Goal: Information Seeking & Learning: Learn about a topic

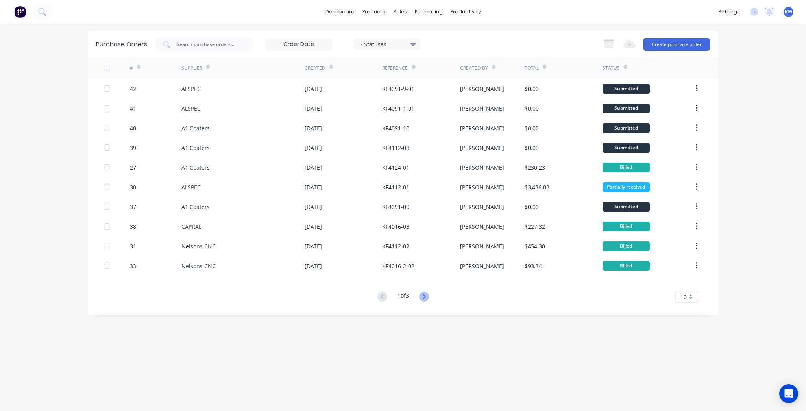
click at [426, 295] on icon at bounding box center [424, 296] width 3 height 5
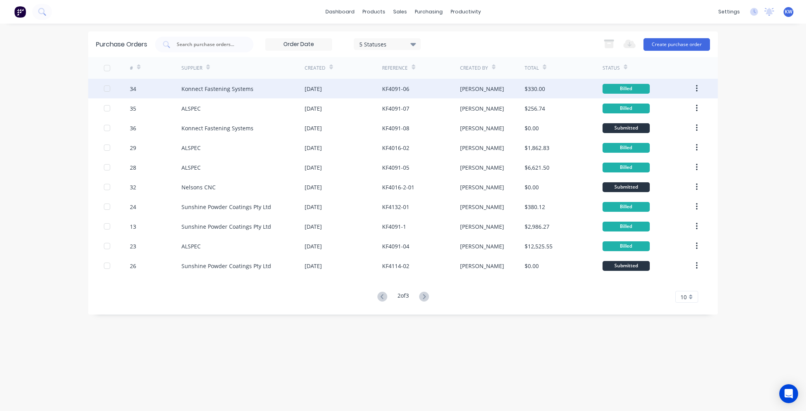
click at [349, 93] on div "[DATE]" at bounding box center [344, 89] width 78 height 20
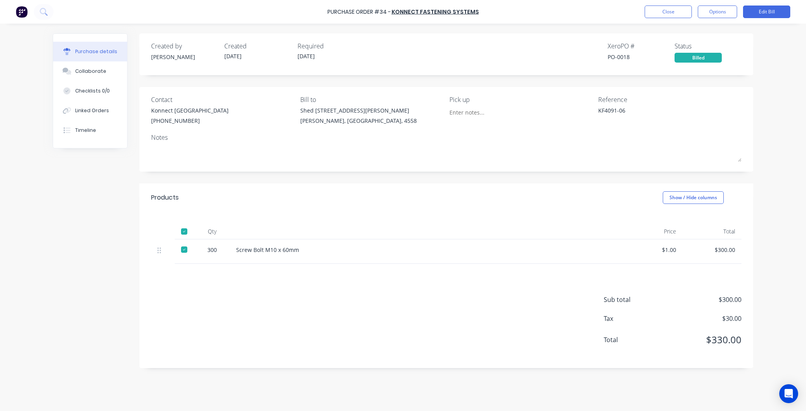
click at [666, 0] on div "Purchase Order #34 - Konnect Fastening Systems Close Options Edit Bill" at bounding box center [403, 12] width 806 height 24
click at [665, 7] on button "Close" at bounding box center [668, 12] width 47 height 13
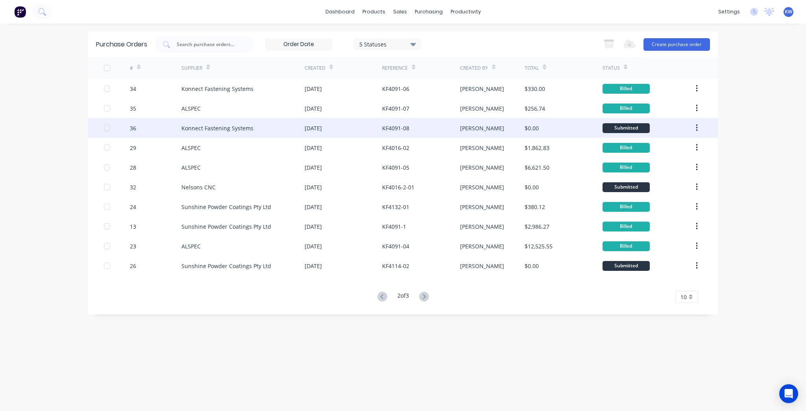
click at [485, 126] on div "[PERSON_NAME]" at bounding box center [492, 128] width 65 height 20
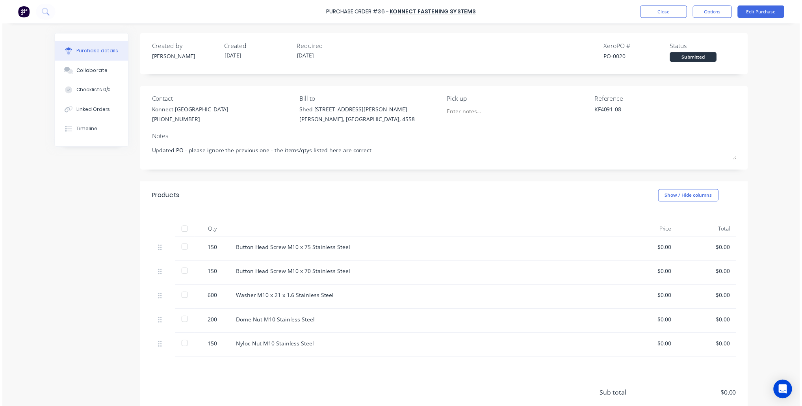
scroll to position [62, 0]
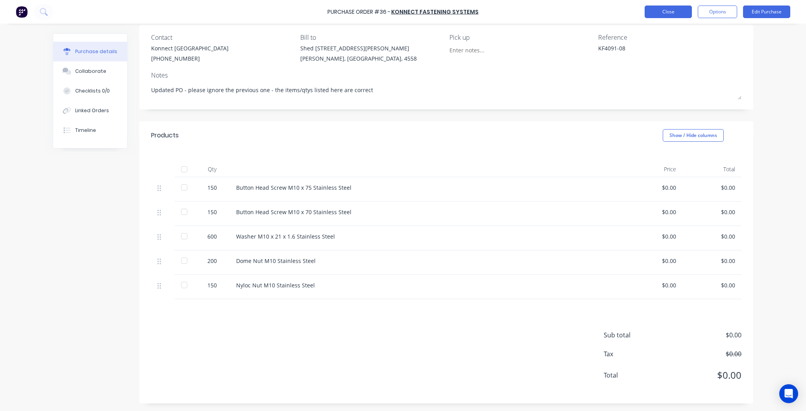
click at [663, 13] on button "Close" at bounding box center [668, 12] width 47 height 13
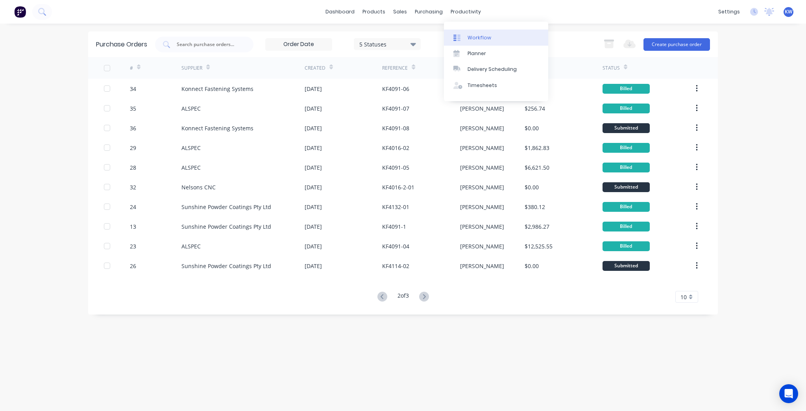
click at [474, 38] on div "Workflow" at bounding box center [480, 37] width 24 height 7
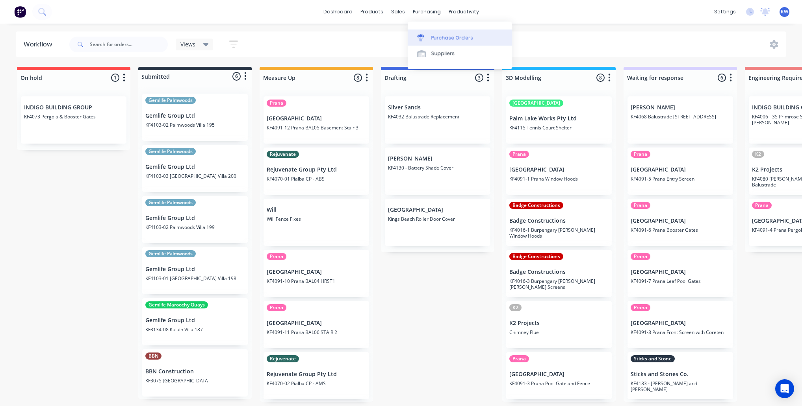
click at [491, 42] on link "Purchase Orders" at bounding box center [459, 38] width 104 height 16
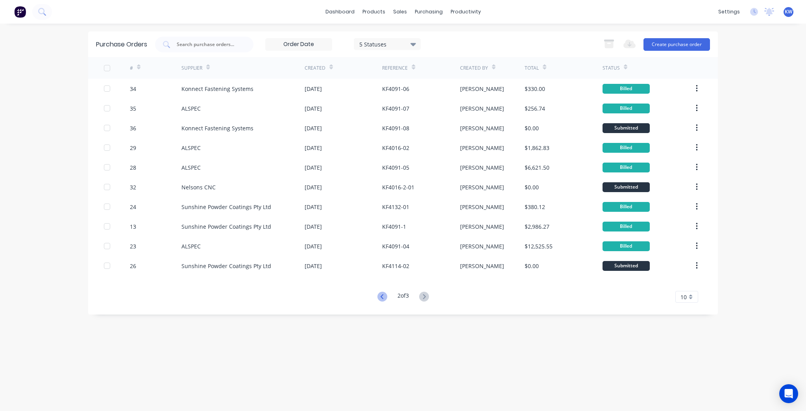
click at [378, 299] on icon at bounding box center [383, 297] width 10 height 10
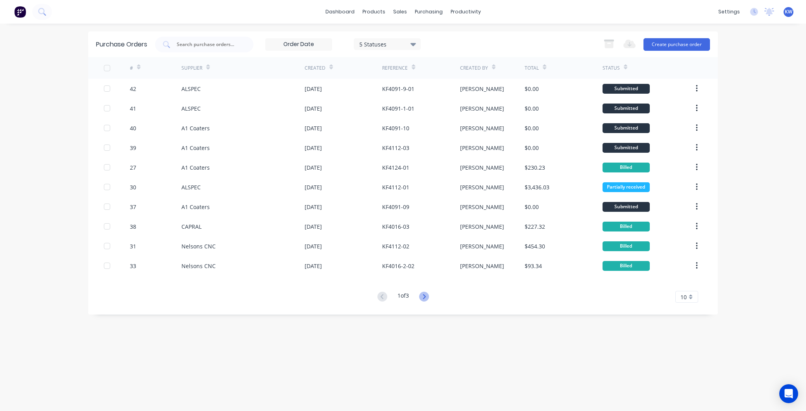
click at [427, 298] on icon at bounding box center [424, 297] width 10 height 10
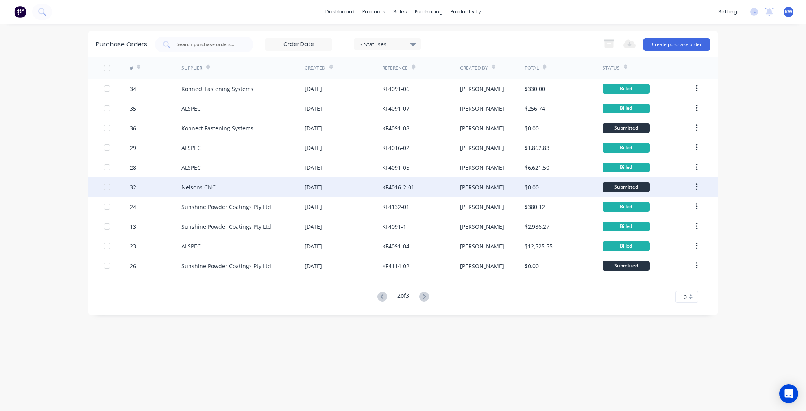
click at [260, 184] on div "Nelsons CNC" at bounding box center [242, 187] width 123 height 20
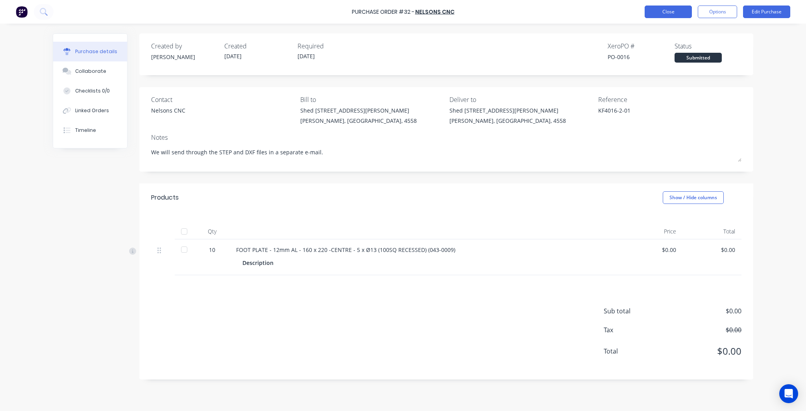
click at [672, 7] on button "Close" at bounding box center [668, 12] width 47 height 13
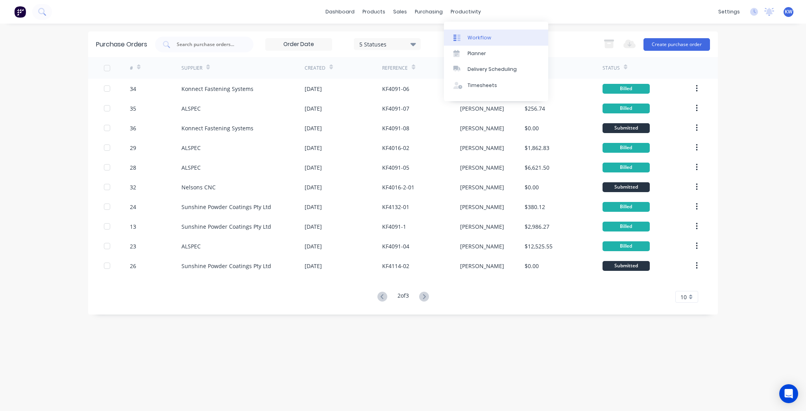
click at [473, 36] on div "Workflow" at bounding box center [480, 37] width 24 height 7
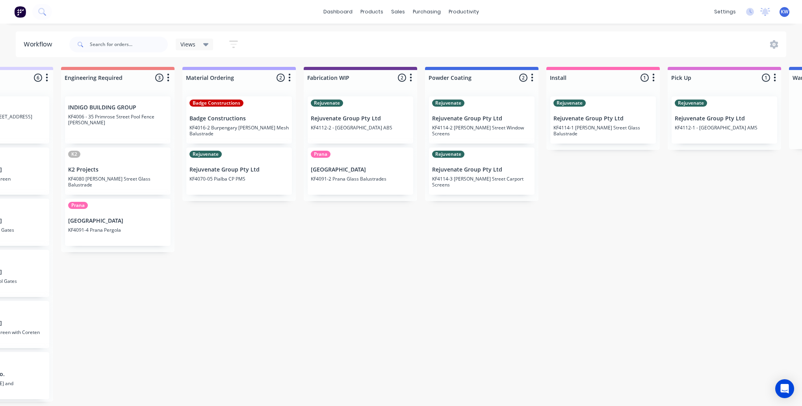
scroll to position [0, 684]
click at [418, 33] on link "Product Catalogue" at bounding box center [411, 38] width 104 height 16
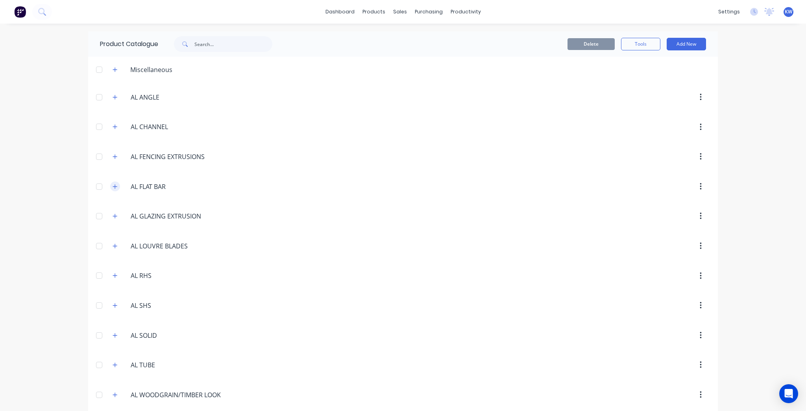
click at [113, 185] on icon "button" at bounding box center [115, 187] width 5 height 6
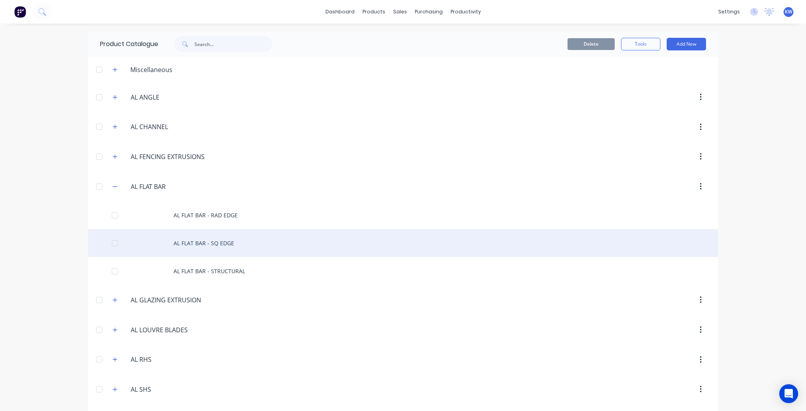
click at [231, 252] on div "AL FLAT BAR - SQ EDGE" at bounding box center [403, 243] width 630 height 28
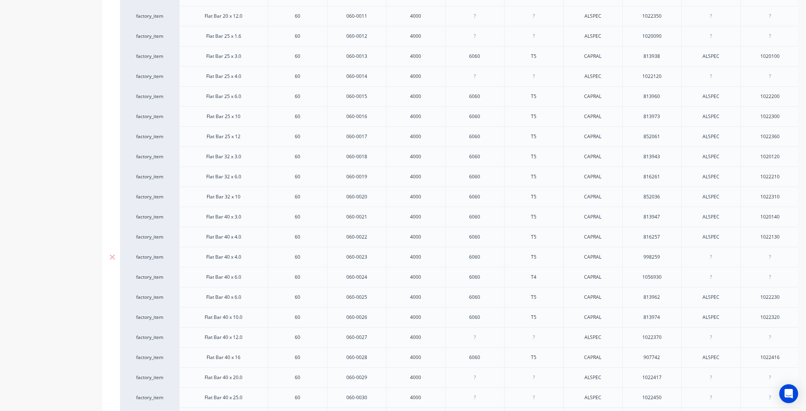
scroll to position [409, 0]
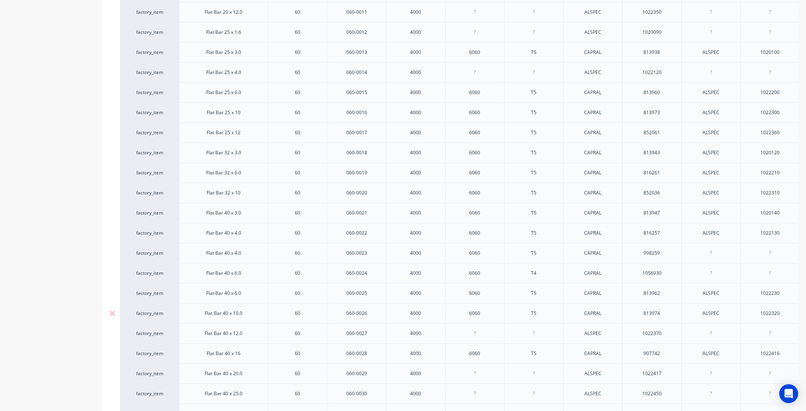
click at [237, 315] on div "Flat Bar 40 x 10.0" at bounding box center [223, 313] width 50 height 10
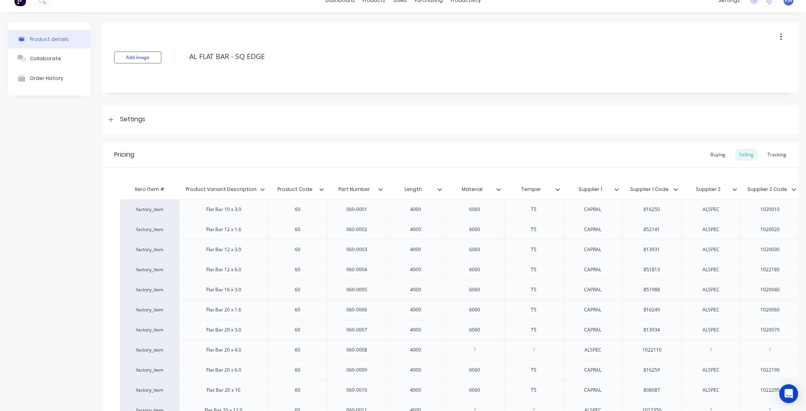
scroll to position [0, 0]
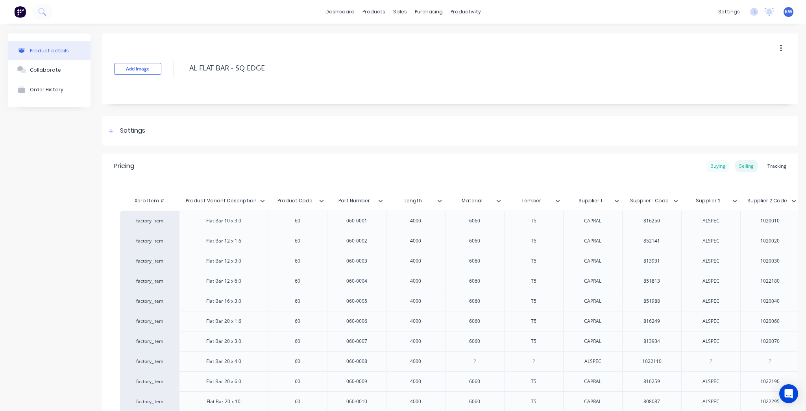
click at [712, 164] on div "Buying" at bounding box center [718, 166] width 23 height 12
click at [771, 164] on div "Tracking" at bounding box center [777, 166] width 27 height 12
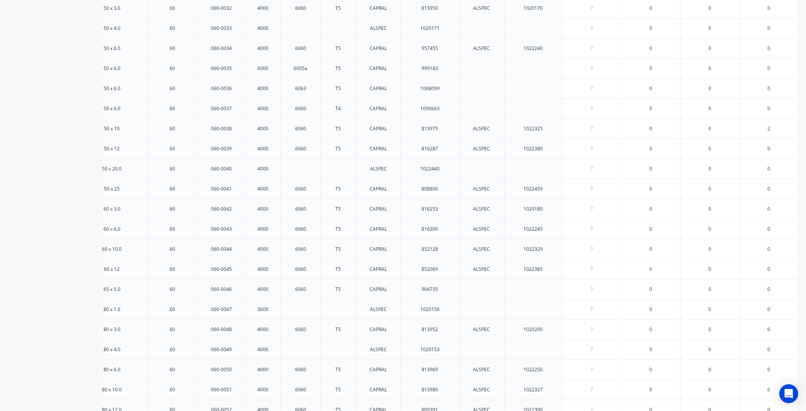
scroll to position [802, 0]
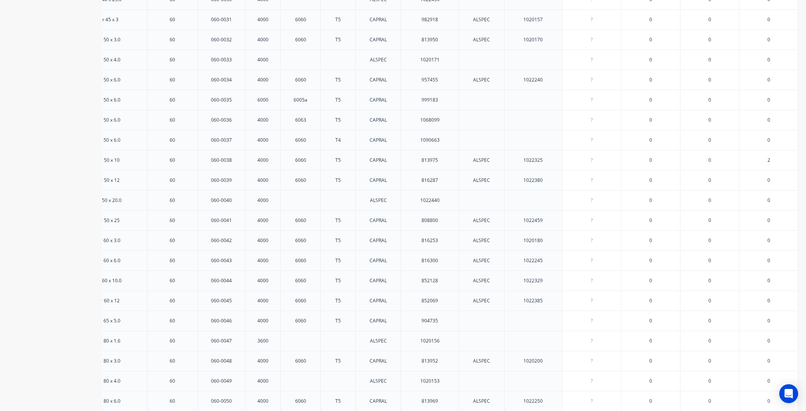
click at [740, 157] on div "2" at bounding box center [768, 160] width 59 height 20
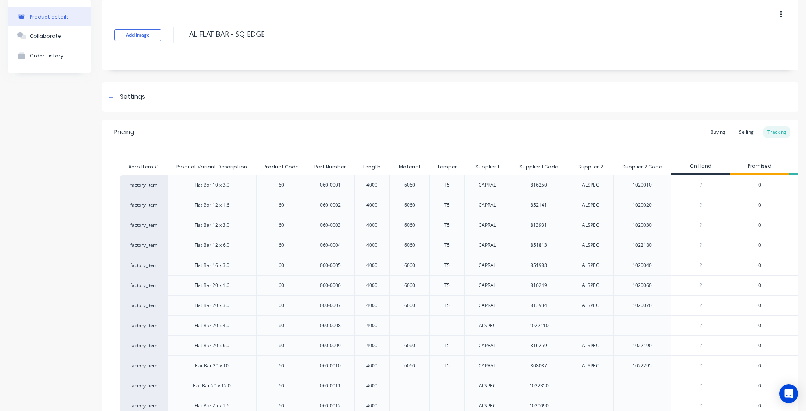
scroll to position [0, 0]
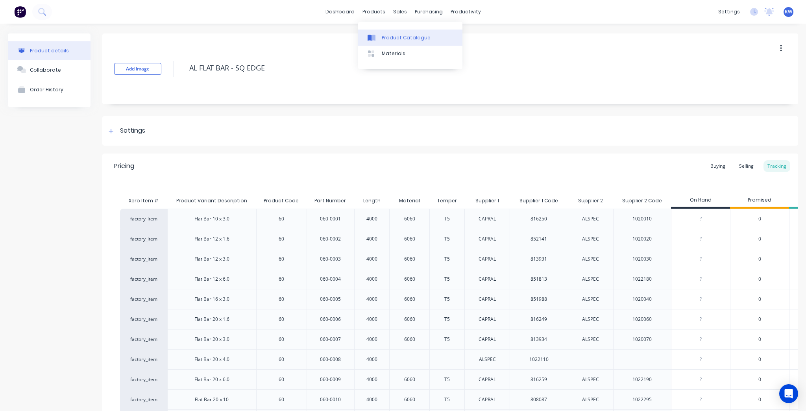
click at [394, 39] on div "Product Catalogue" at bounding box center [406, 37] width 49 height 7
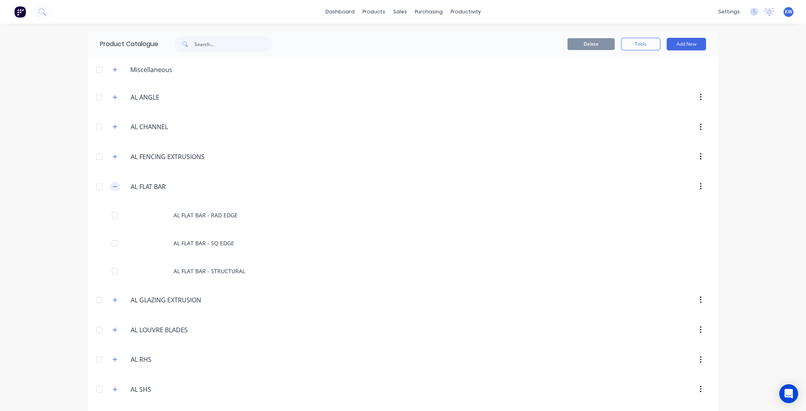
click at [113, 184] on icon "button" at bounding box center [115, 187] width 5 height 6
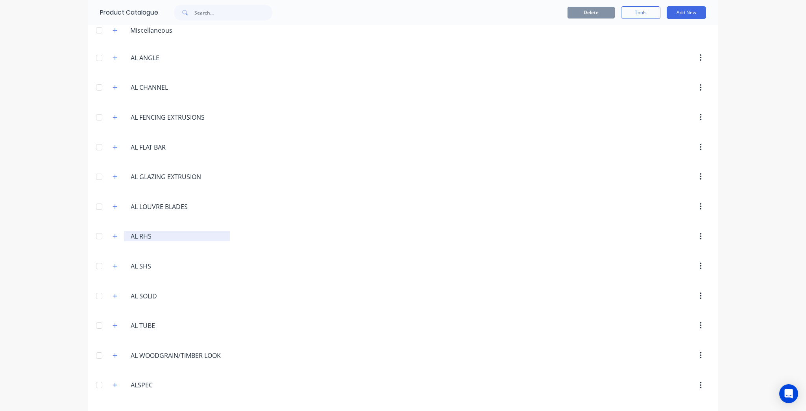
scroll to position [31, 0]
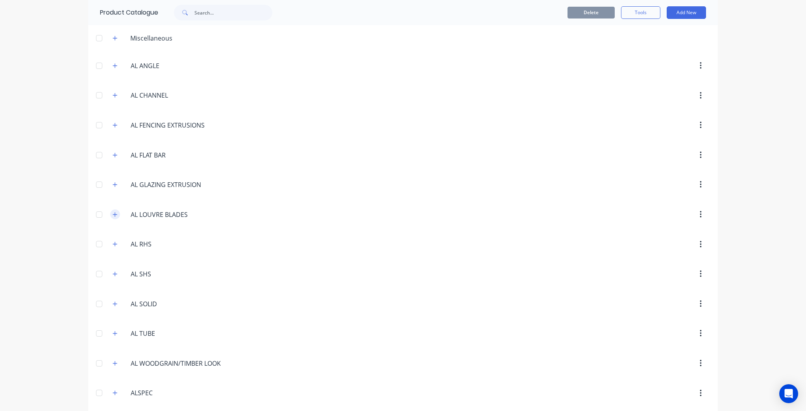
click at [115, 212] on icon "button" at bounding box center [115, 215] width 5 height 6
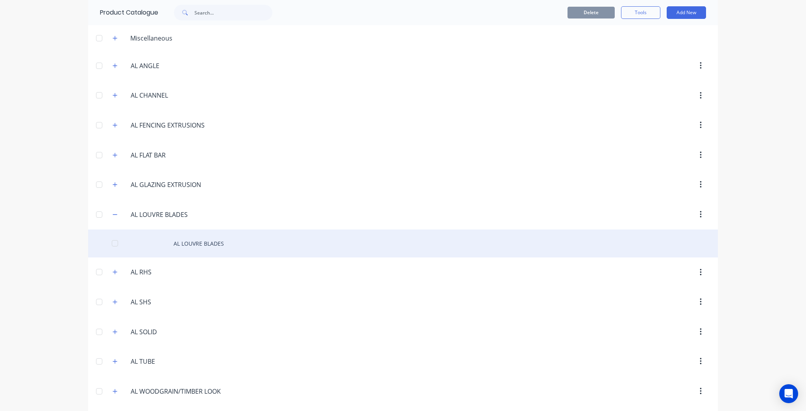
click at [196, 241] on div "AL LOUVRE BLADES" at bounding box center [403, 244] width 630 height 28
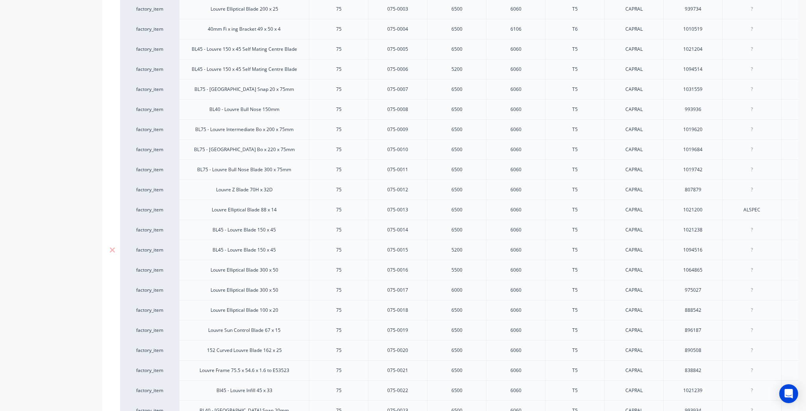
type textarea "x"
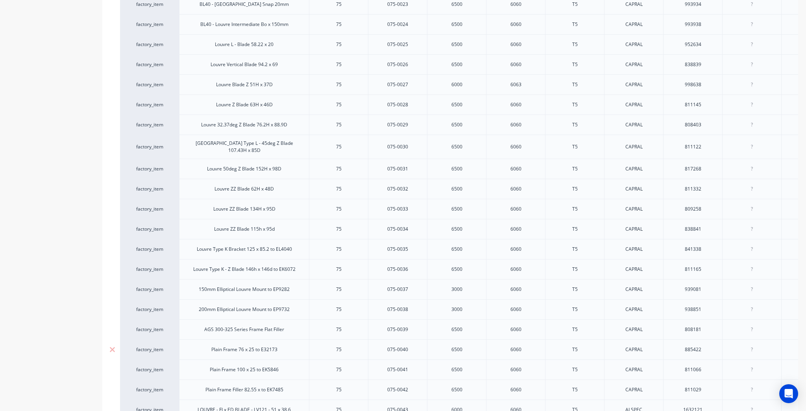
scroll to position [661, 0]
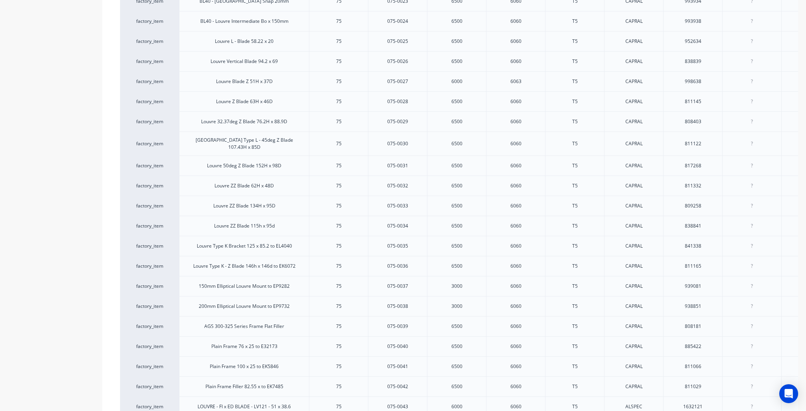
click at [49, 252] on div "Product details Collaborate Order History" at bounding box center [49, 40] width 83 height 1337
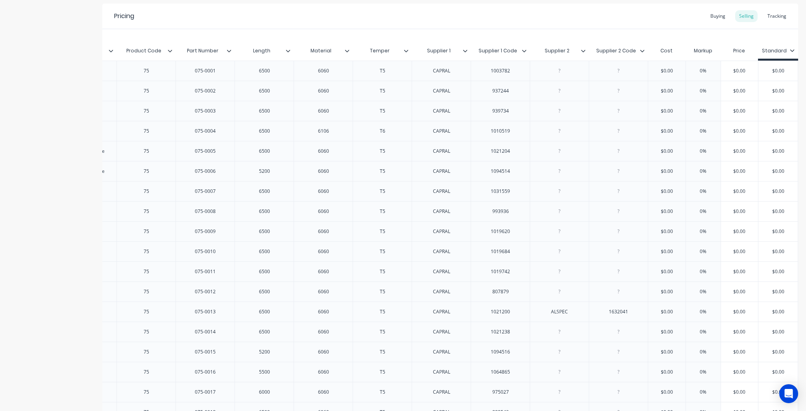
scroll to position [0, 0]
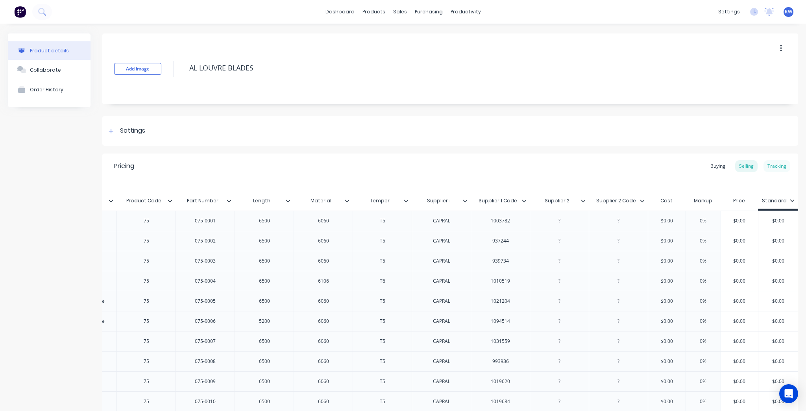
click at [783, 163] on div "Tracking" at bounding box center [777, 166] width 27 height 12
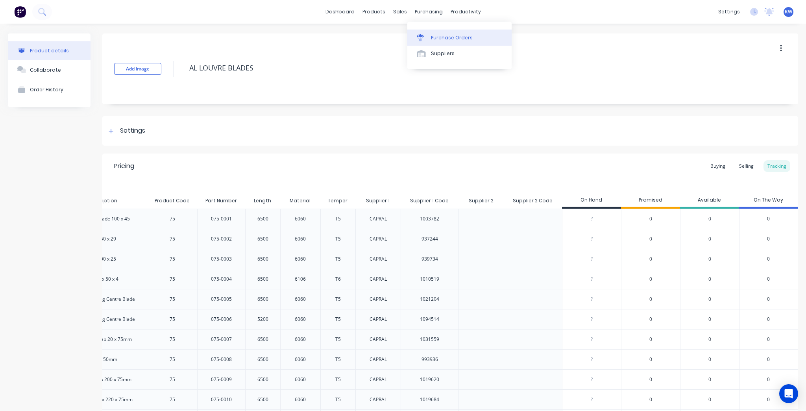
click at [430, 36] on link "Purchase Orders" at bounding box center [459, 38] width 104 height 16
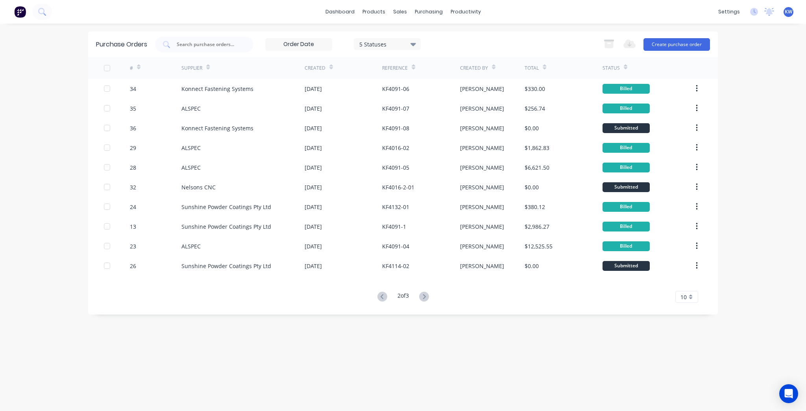
click at [375, 296] on button at bounding box center [382, 296] width 15 height 11
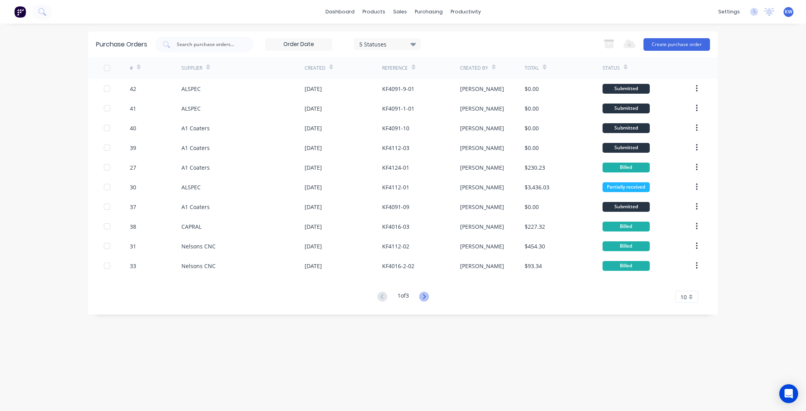
click at [425, 294] on icon at bounding box center [424, 297] width 10 height 10
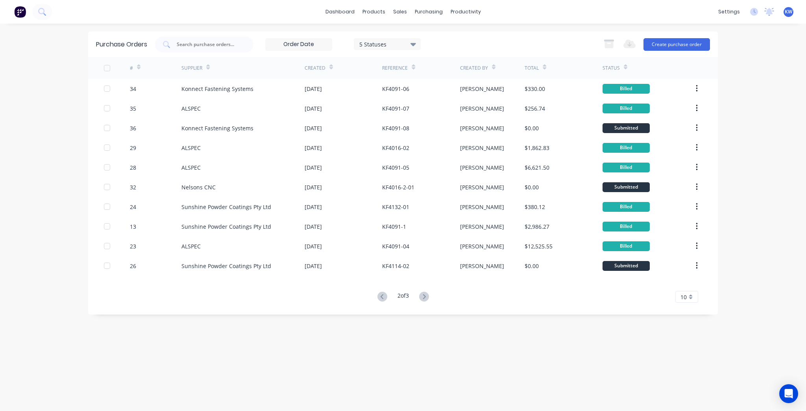
click at [425, 294] on icon at bounding box center [424, 297] width 10 height 10
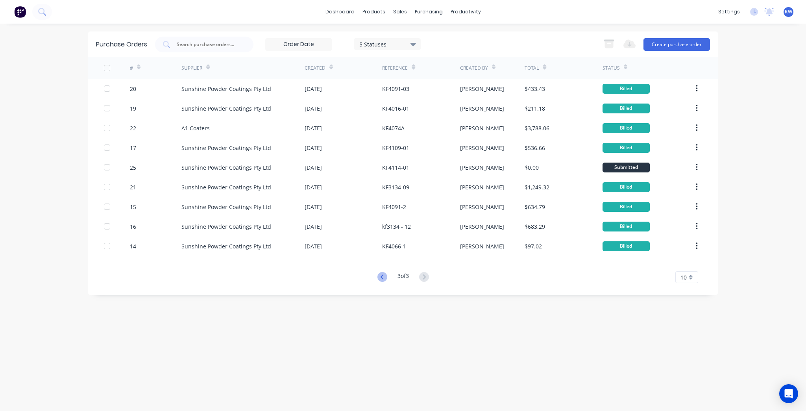
click at [379, 280] on icon at bounding box center [383, 277] width 10 height 10
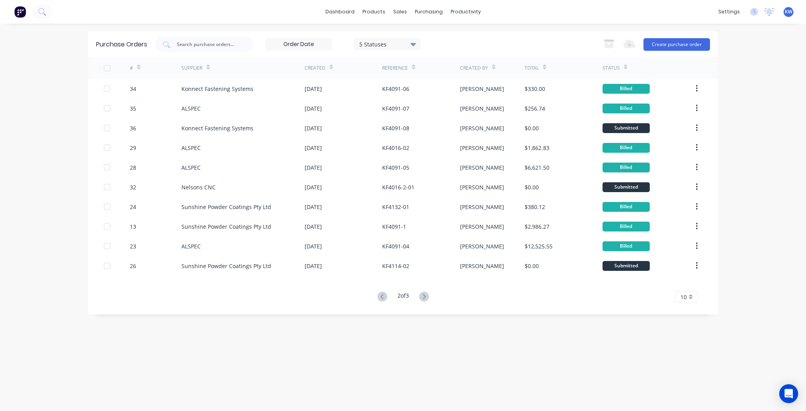
click at [379, 280] on div "# Supplier Created Reference Created By Total Status 34 Konnect Fastening Syste…" at bounding box center [403, 180] width 630 height 246
click at [380, 304] on div "Purchase Orders 5 Statuses 5 Statuses Export to Excel (XLSX) Create purchase or…" at bounding box center [403, 172] width 630 height 283
click at [380, 297] on icon at bounding box center [381, 296] width 3 height 5
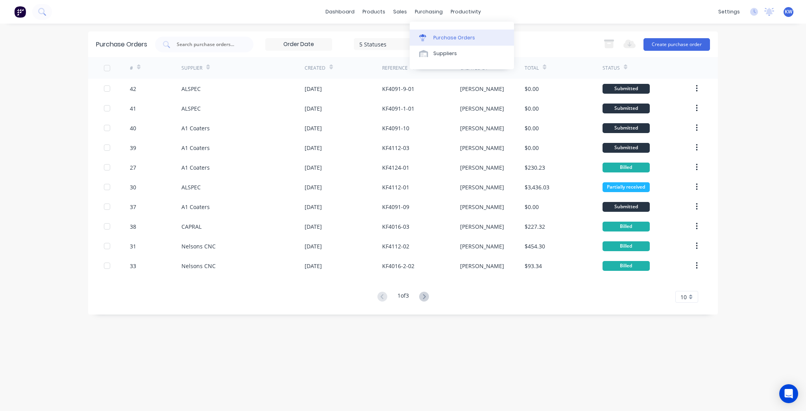
click at [439, 41] on div "Purchase Orders" at bounding box center [454, 37] width 42 height 7
click at [439, 55] on div "Suppliers" at bounding box center [445, 53] width 24 height 7
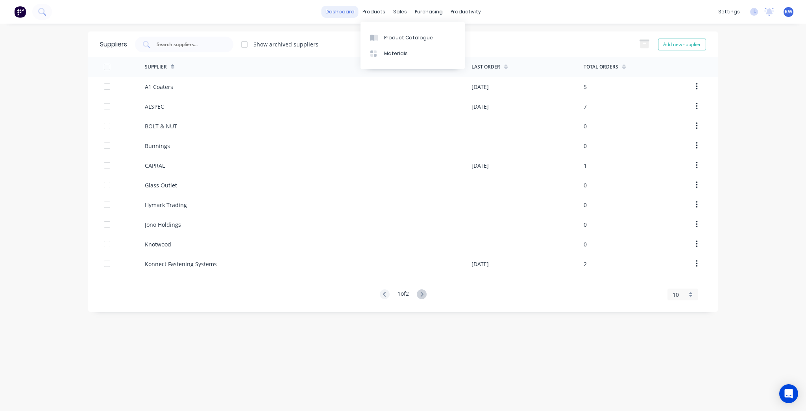
click at [348, 16] on link "dashboard" at bounding box center [340, 12] width 37 height 12
